Goal: Information Seeking & Learning: Learn about a topic

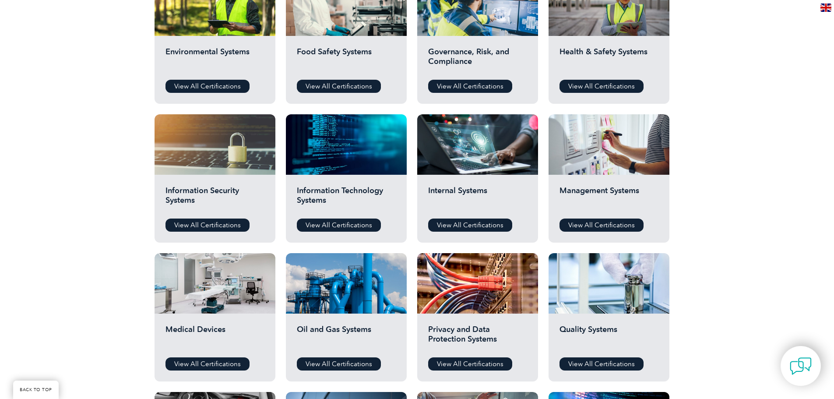
scroll to position [394, 0]
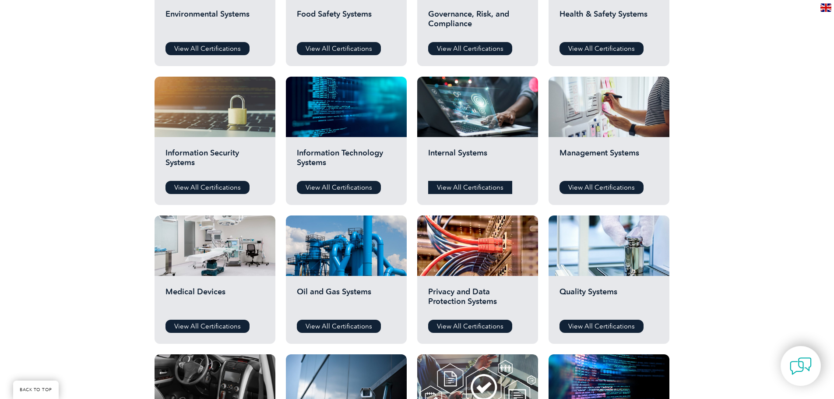
click at [487, 187] on link "View All Certifications" at bounding box center [470, 187] width 84 height 13
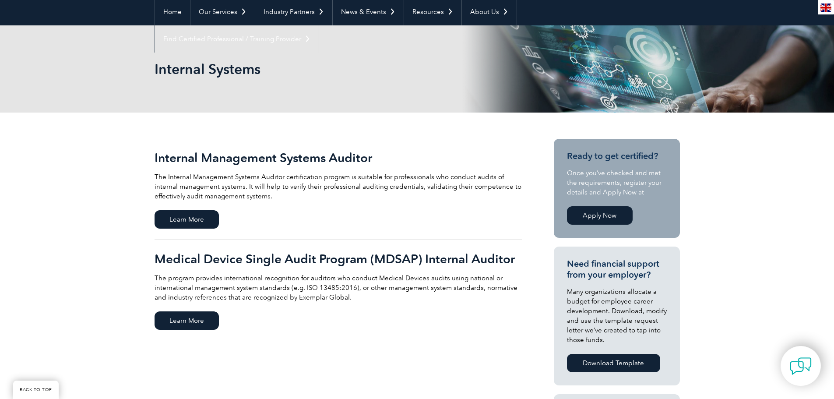
scroll to position [131, 0]
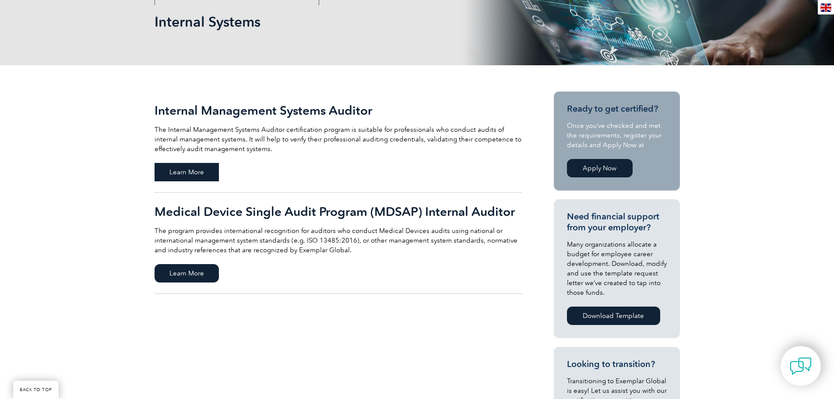
click at [189, 166] on span "Learn More" at bounding box center [186, 172] width 64 height 18
